Goal: Task Accomplishment & Management: Use online tool/utility

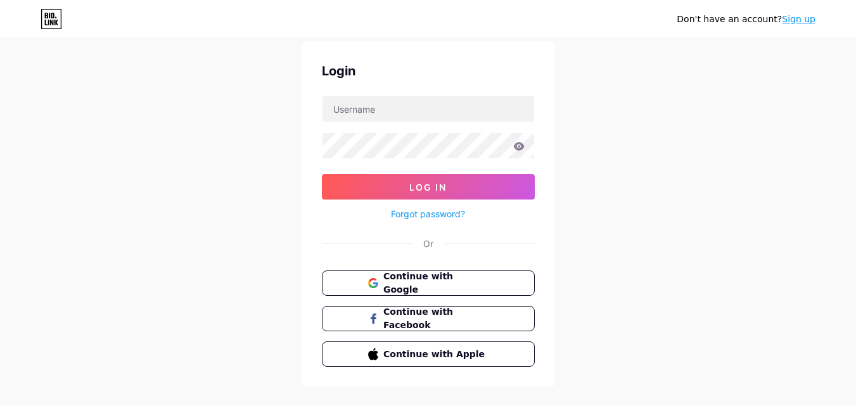
scroll to position [61, 0]
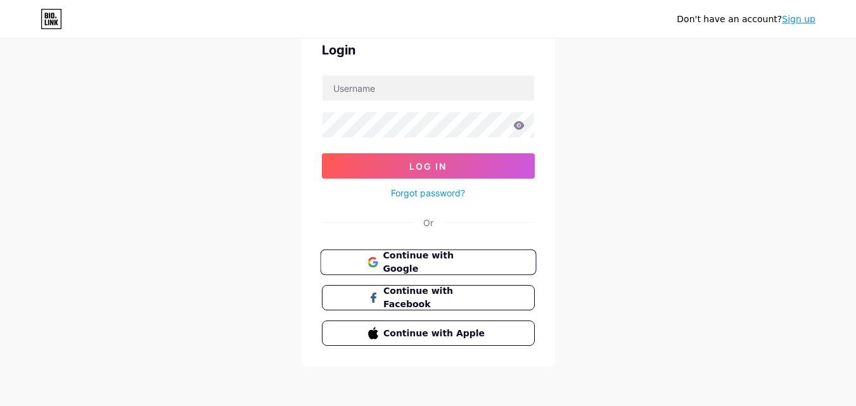
click at [425, 263] on span "Continue with Google" at bounding box center [436, 262] width 106 height 27
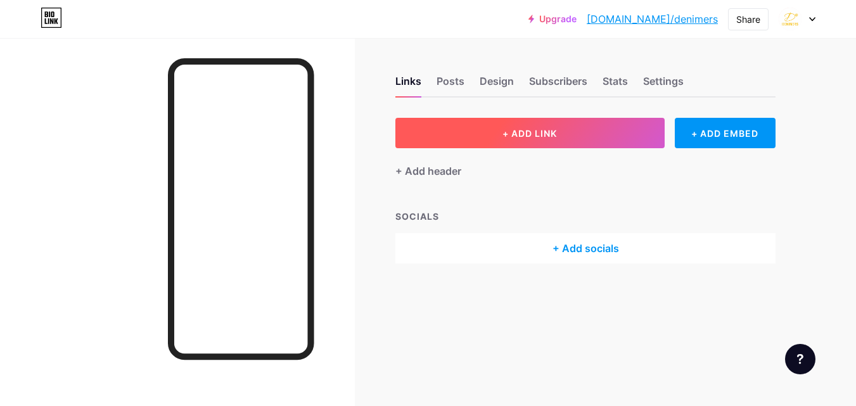
click at [558, 139] on button "+ ADD LINK" at bounding box center [530, 133] width 269 height 30
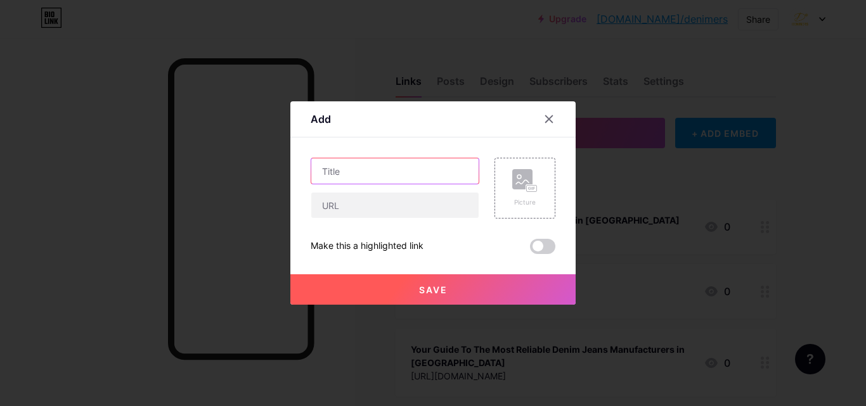
click at [378, 177] on input "text" at bounding box center [394, 170] width 167 height 25
click at [372, 172] on input "text" at bounding box center [394, 170] width 167 height 25
paste input "Denimers Emerges as Leading Kids Jeans Manufacturers in [GEOGRAPHIC_DATA] with …"
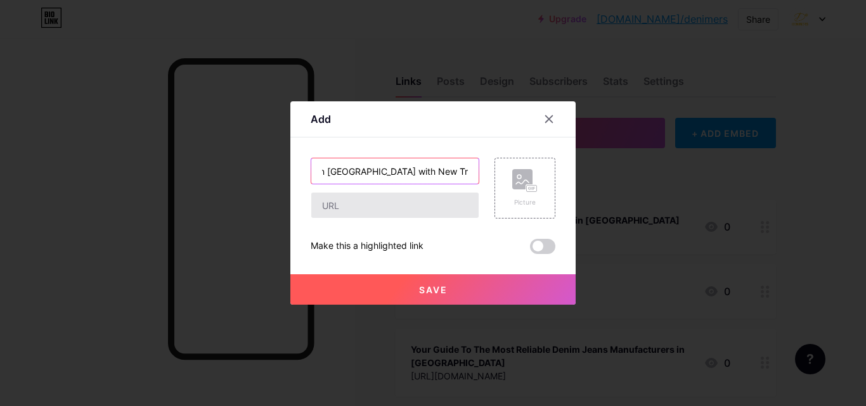
type input "Denimers Emerges as Leading Kids Jeans Manufacturers in [GEOGRAPHIC_DATA] with …"
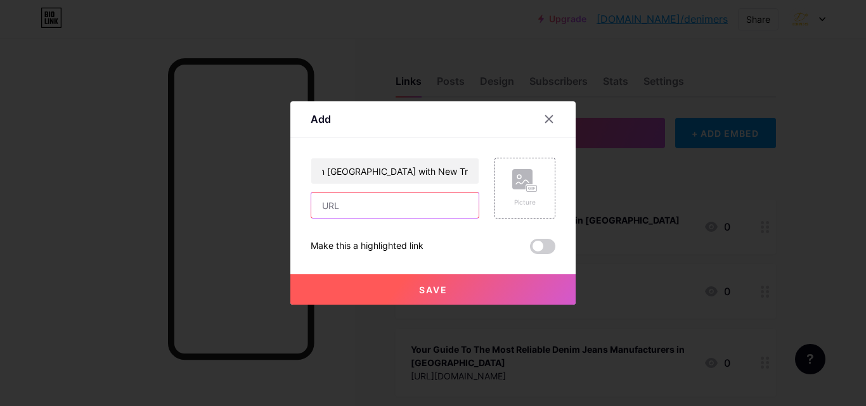
click at [348, 213] on input "text" at bounding box center [394, 205] width 167 height 25
paste input "[URL][DOMAIN_NAME]"
type input "[URL][DOMAIN_NAME]"
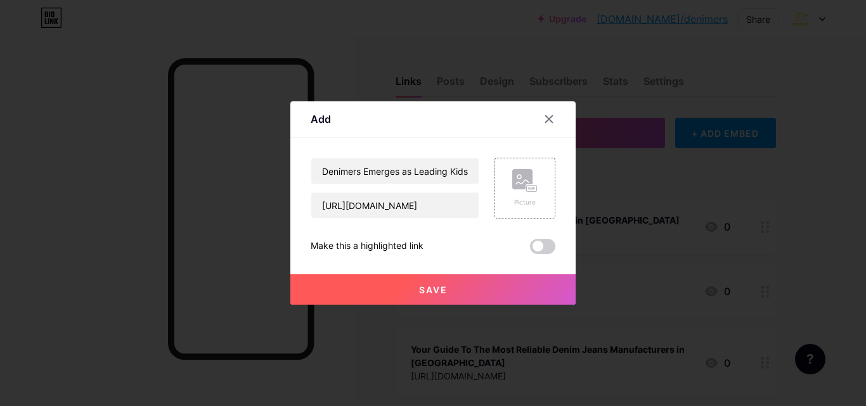
click at [480, 292] on button "Save" at bounding box center [432, 289] width 285 height 30
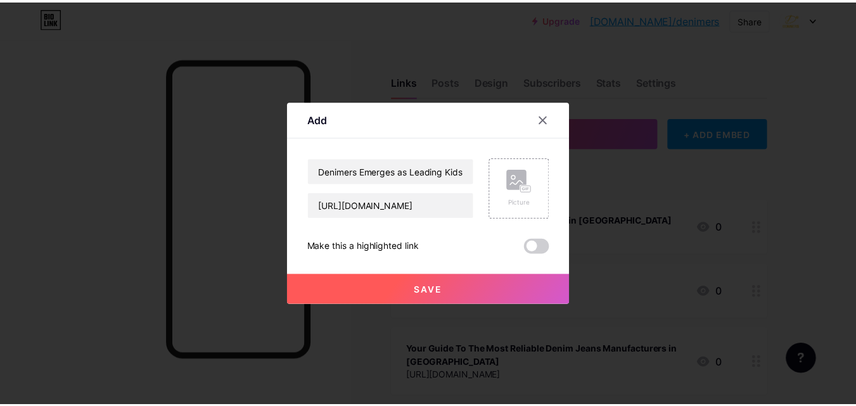
scroll to position [0, 0]
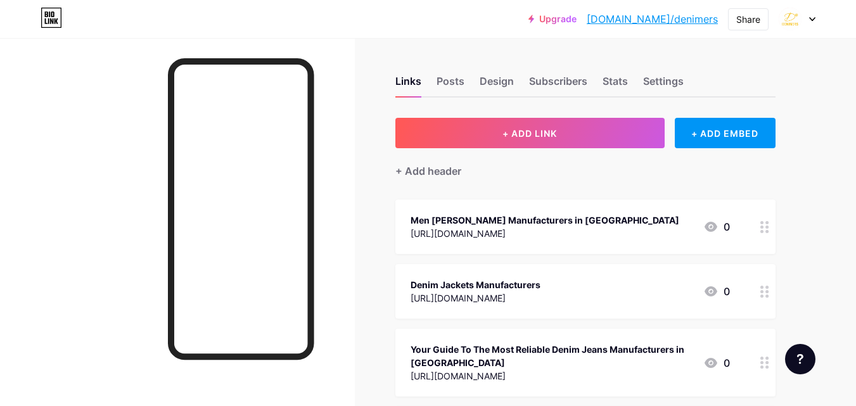
click at [698, 20] on link "[DOMAIN_NAME]/denimers" at bounding box center [652, 18] width 131 height 15
